Goal: Information Seeking & Learning: Learn about a topic

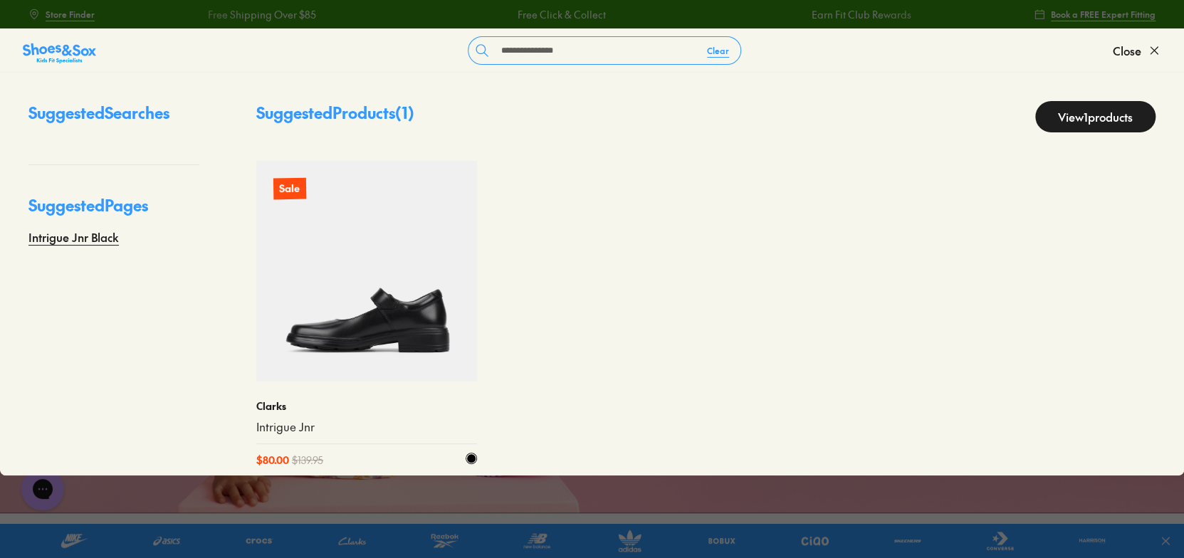
type input "**********"
click at [413, 322] on img at bounding box center [366, 271] width 221 height 221
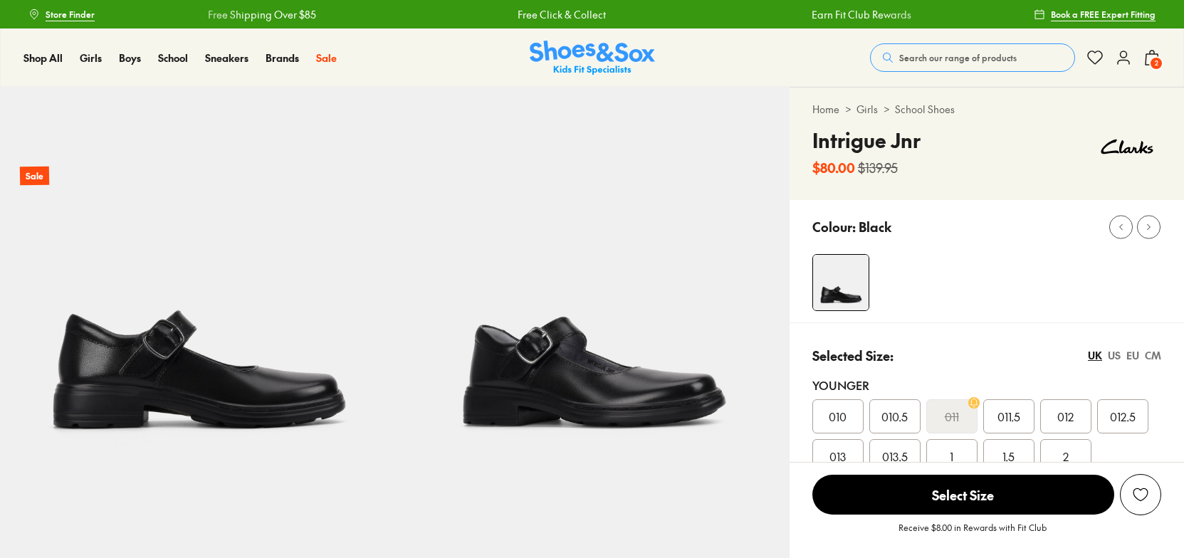
scroll to position [517, 0]
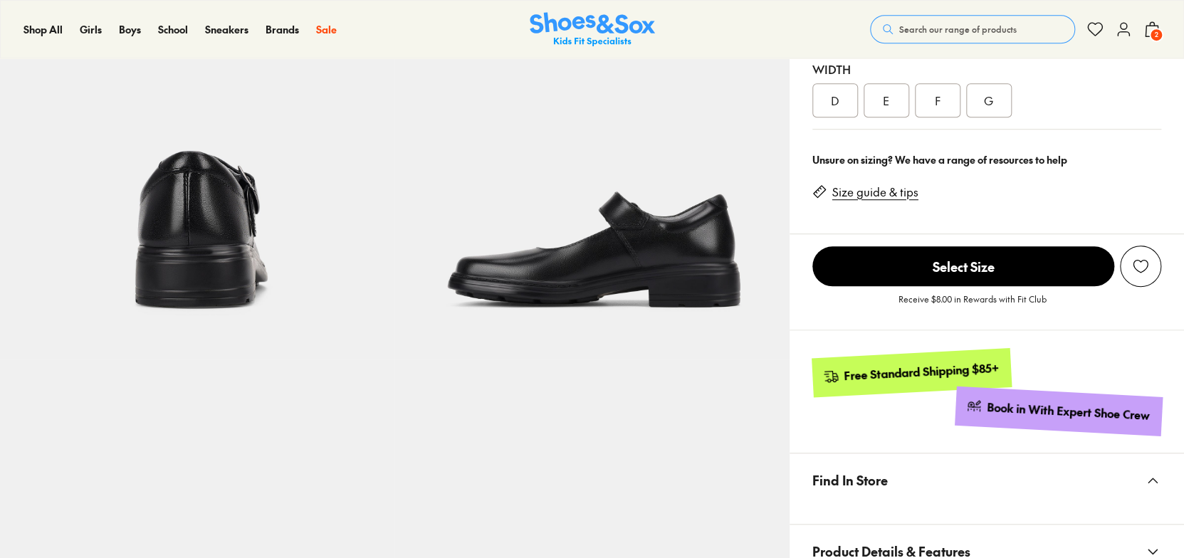
click at [961, 387] on link "Book in With Expert Shoe Crew" at bounding box center [1058, 411] width 207 height 49
click at [0, 0] on div at bounding box center [0, 0] width 0 height 0
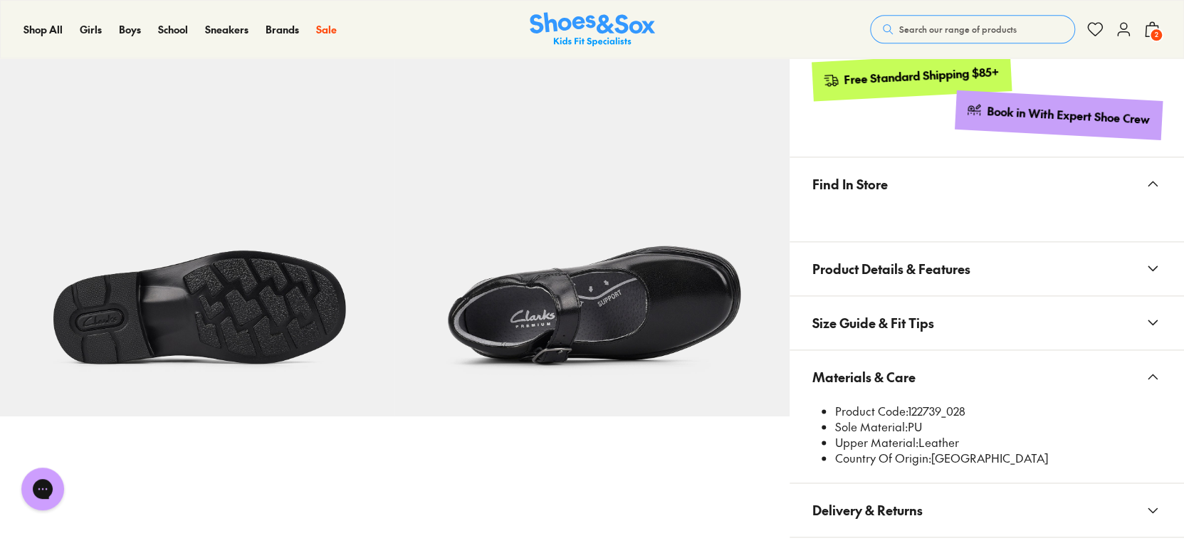
scroll to position [0, 0]
drag, startPoint x: 940, startPoint y: 367, endPoint x: 930, endPoint y: 367, distance: 9.3
click at [930, 367] on button "Materials & Care" at bounding box center [987, 376] width 394 height 53
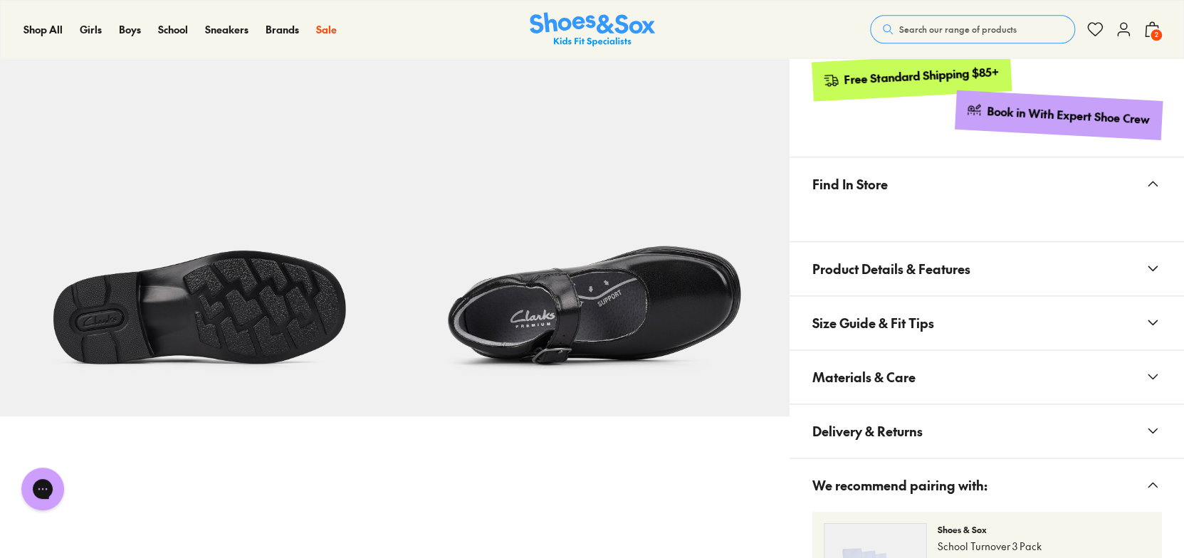
select select "*"
click at [975, 372] on button "Materials & Care" at bounding box center [987, 376] width 394 height 53
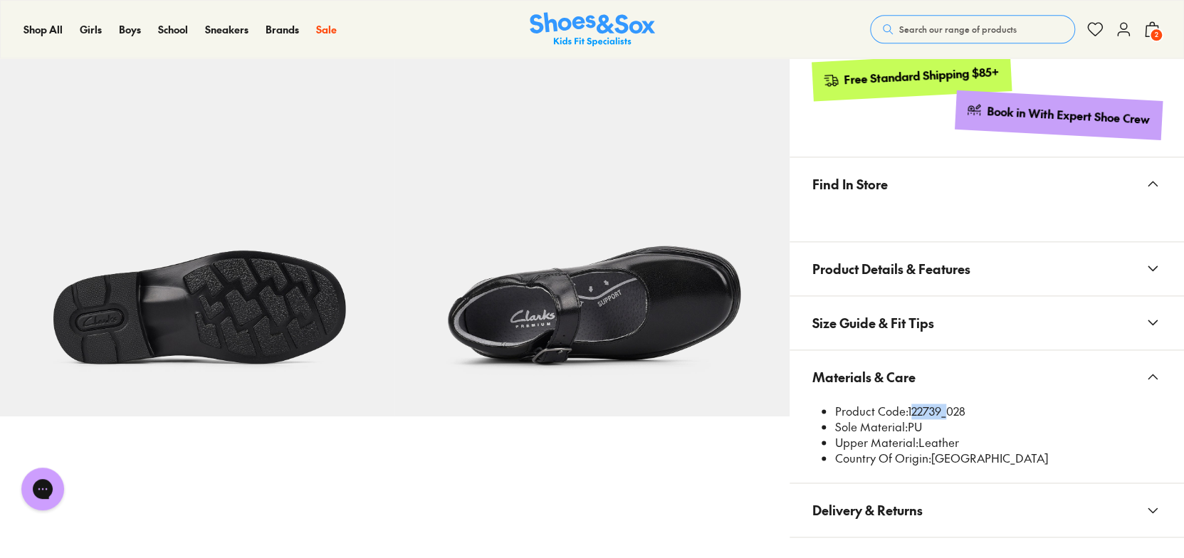
drag, startPoint x: 941, startPoint y: 411, endPoint x: 911, endPoint y: 407, distance: 30.2
click at [911, 407] on li "Product Code: 122739_028" at bounding box center [998, 412] width 326 height 16
copy li "122739"
